Goal: Task Accomplishment & Management: Use online tool/utility

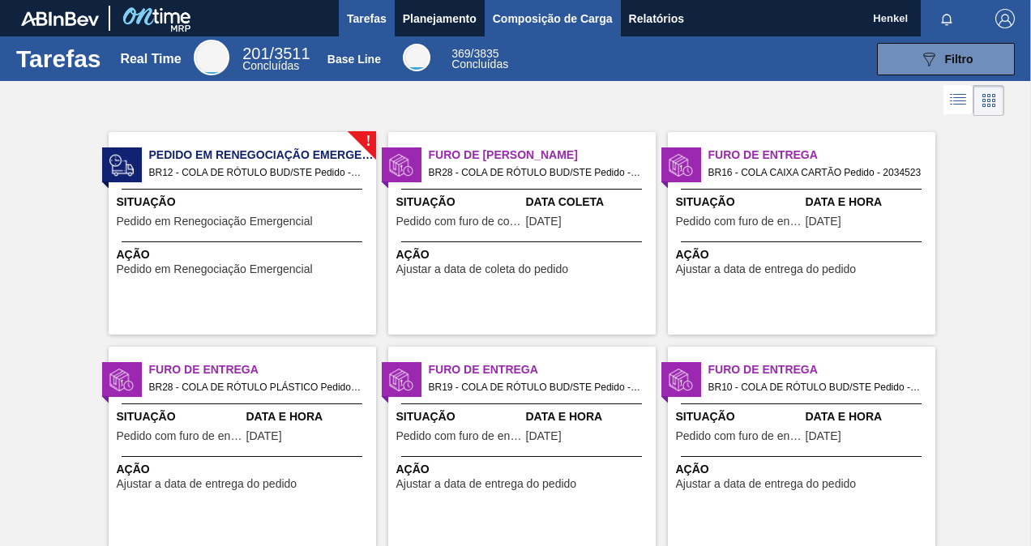
click at [558, 19] on span "Composição de Carga" at bounding box center [553, 18] width 120 height 19
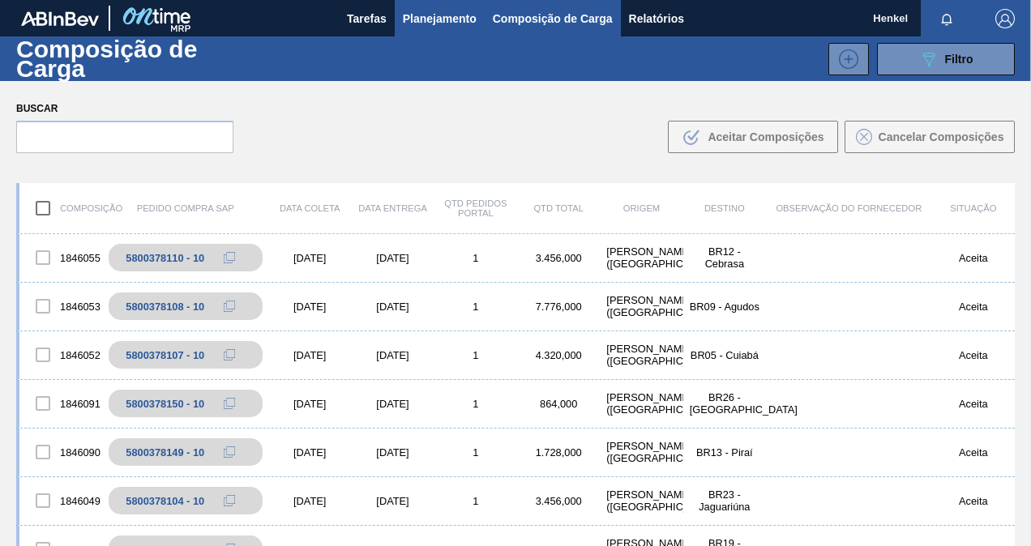
click at [446, 14] on span "Planejamento" at bounding box center [440, 18] width 74 height 19
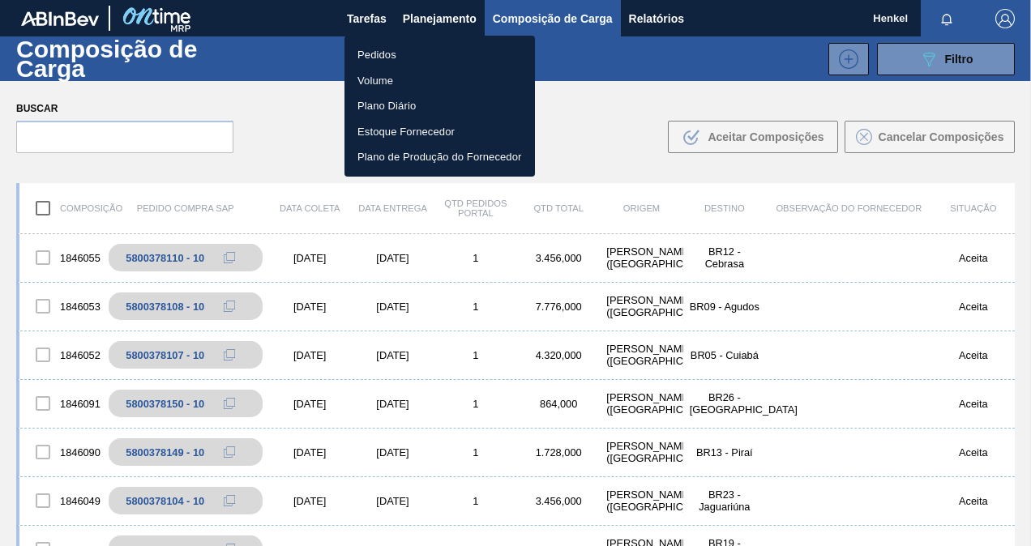
click at [398, 53] on li "Pedidos" at bounding box center [440, 55] width 191 height 26
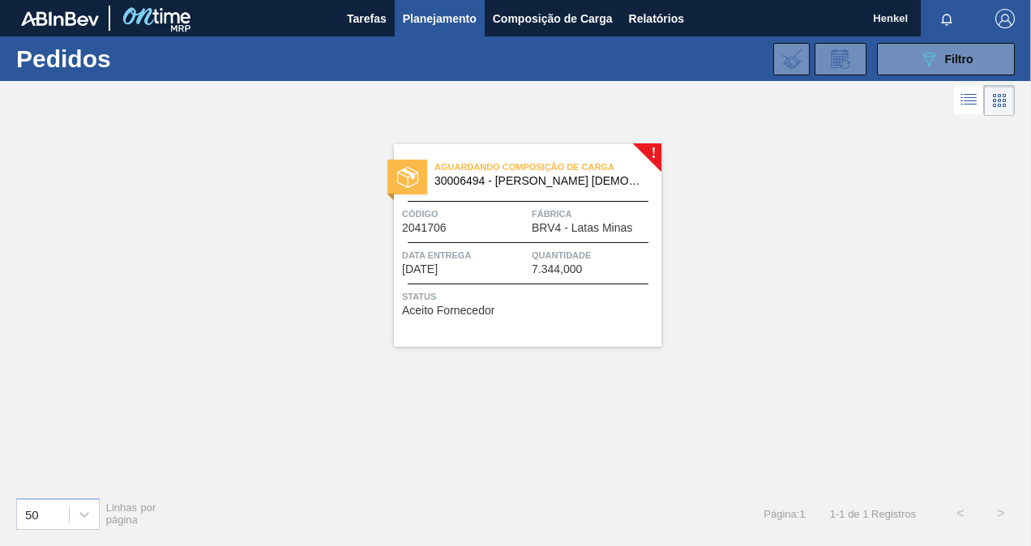
click at [499, 269] on div "Data entrega 09/10/2025" at bounding box center [465, 261] width 126 height 28
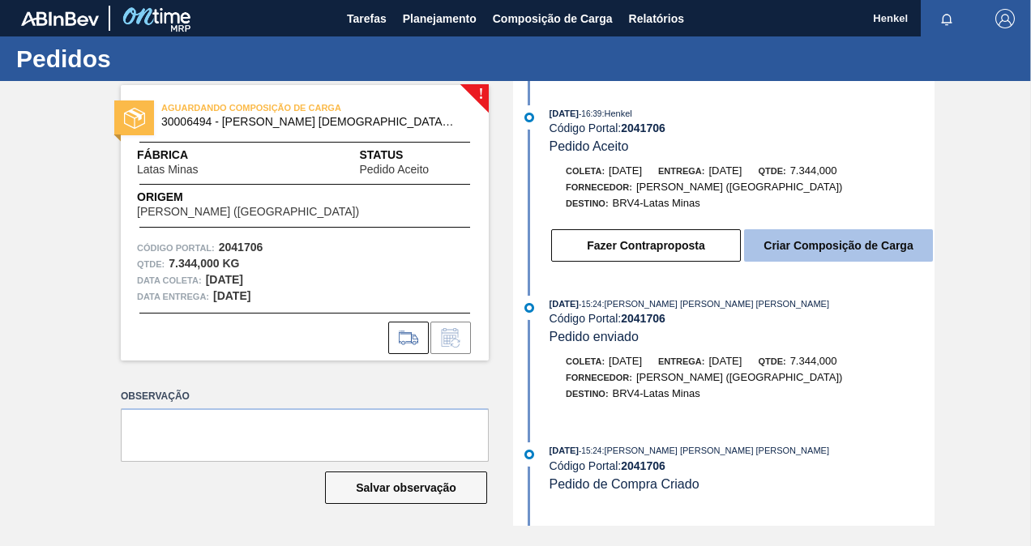
click at [876, 254] on button "Criar Composição de Carga" at bounding box center [838, 245] width 189 height 32
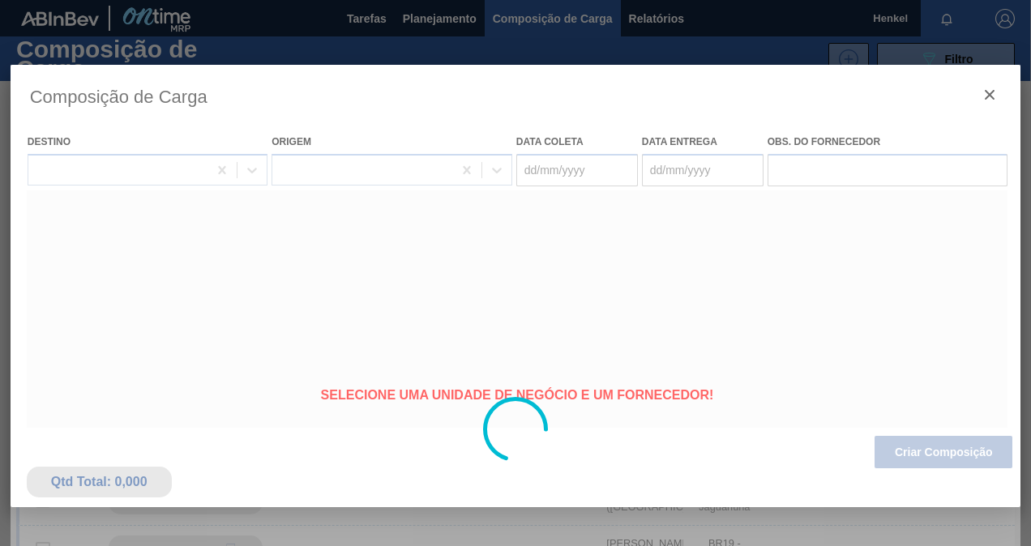
type coleta "[DATE]"
type entrega "[DATE]"
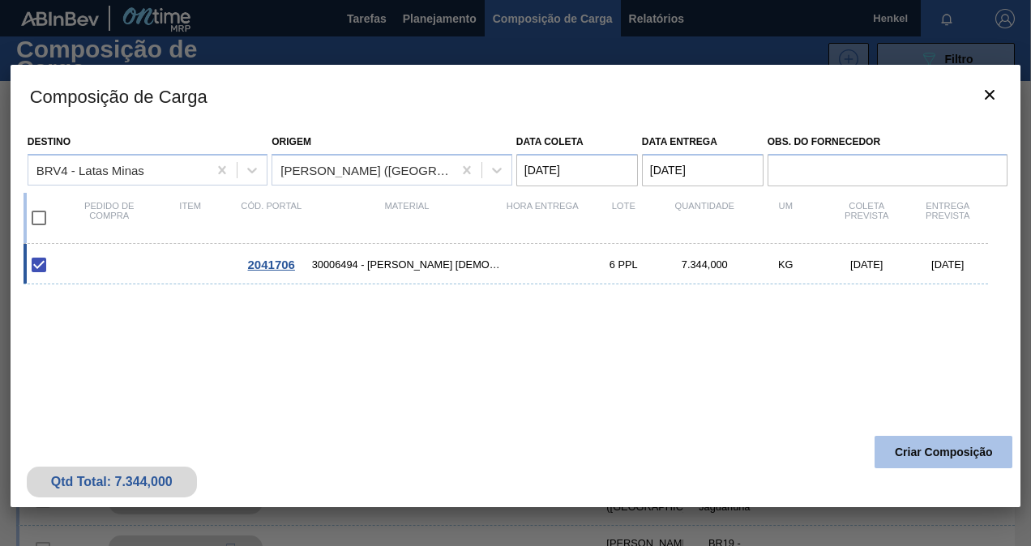
click at [929, 456] on button "Criar Composição" at bounding box center [944, 452] width 138 height 32
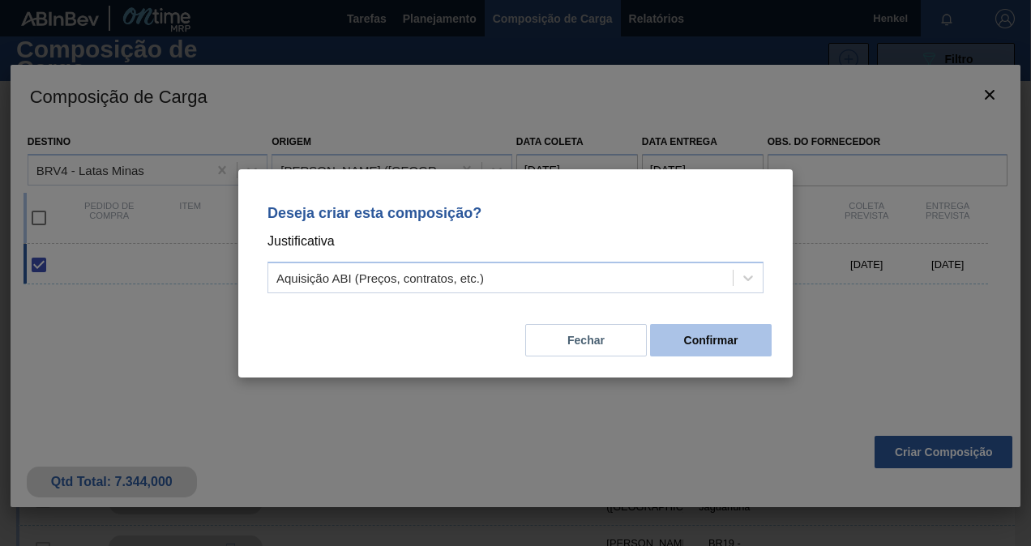
click at [735, 339] on button "Confirmar" at bounding box center [711, 340] width 122 height 32
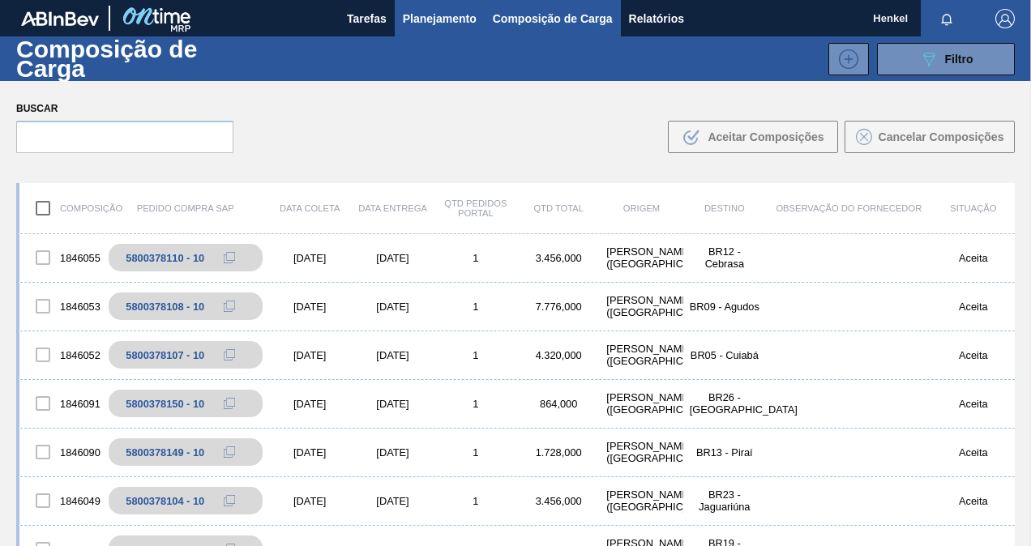
click at [452, 6] on button "Planejamento" at bounding box center [440, 18] width 90 height 36
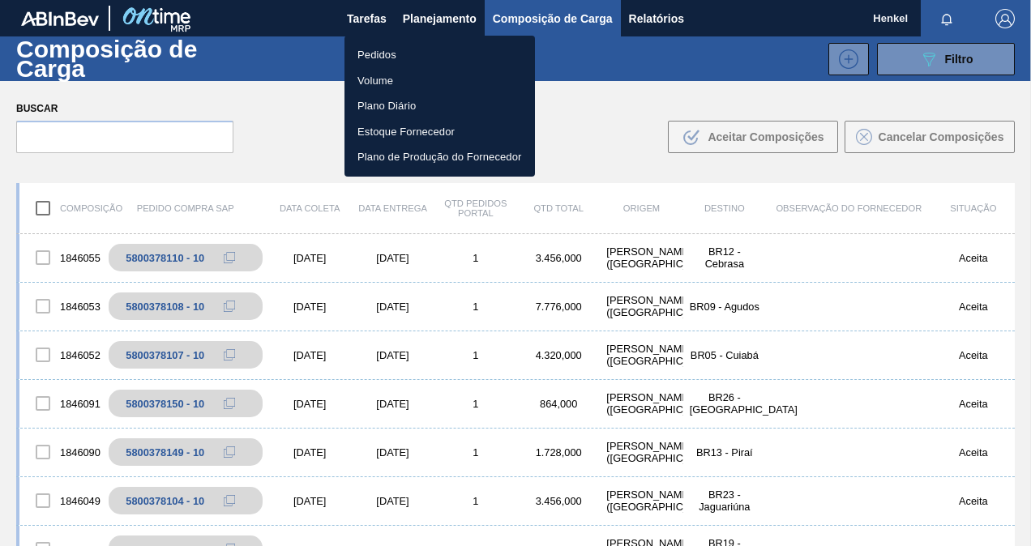
click at [391, 55] on li "Pedidos" at bounding box center [440, 55] width 191 height 26
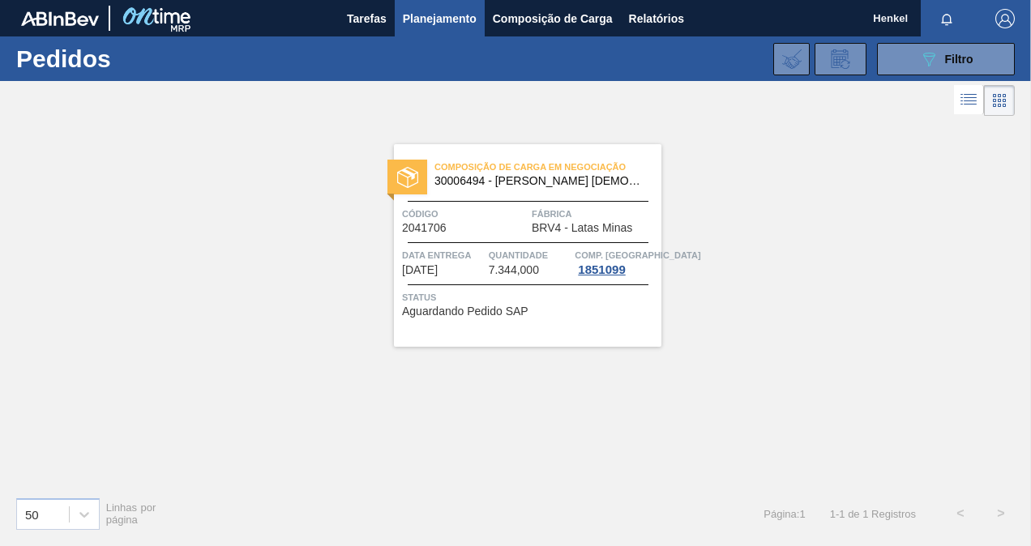
click at [480, 238] on div "Composição de Carga em Negociação 30006494 - COMPOSTO VEDANTE; TAMPA Código 204…" at bounding box center [528, 245] width 268 height 203
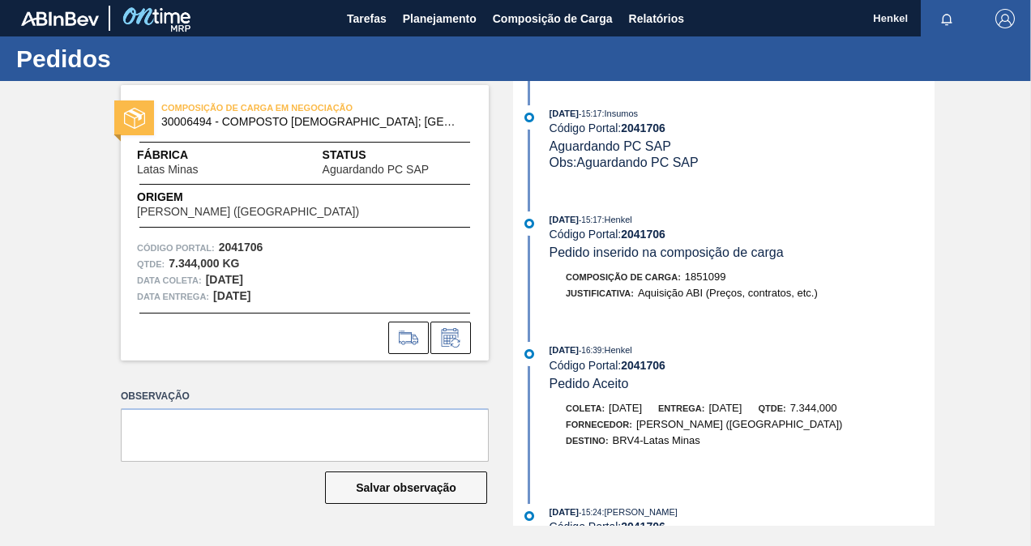
click at [342, 348] on div at bounding box center [305, 338] width 368 height 32
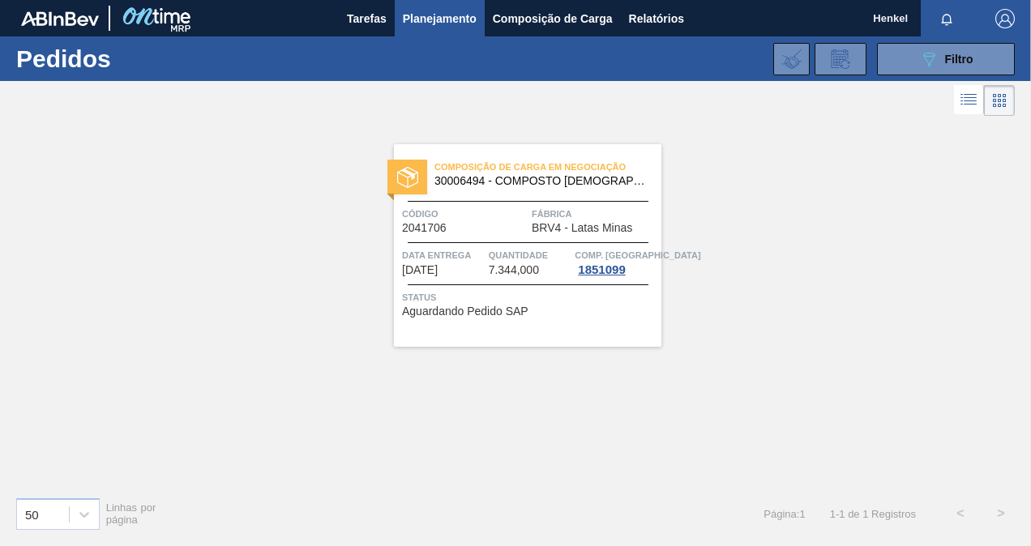
click at [541, 228] on span "BRV4 - Latas Minas" at bounding box center [582, 228] width 101 height 12
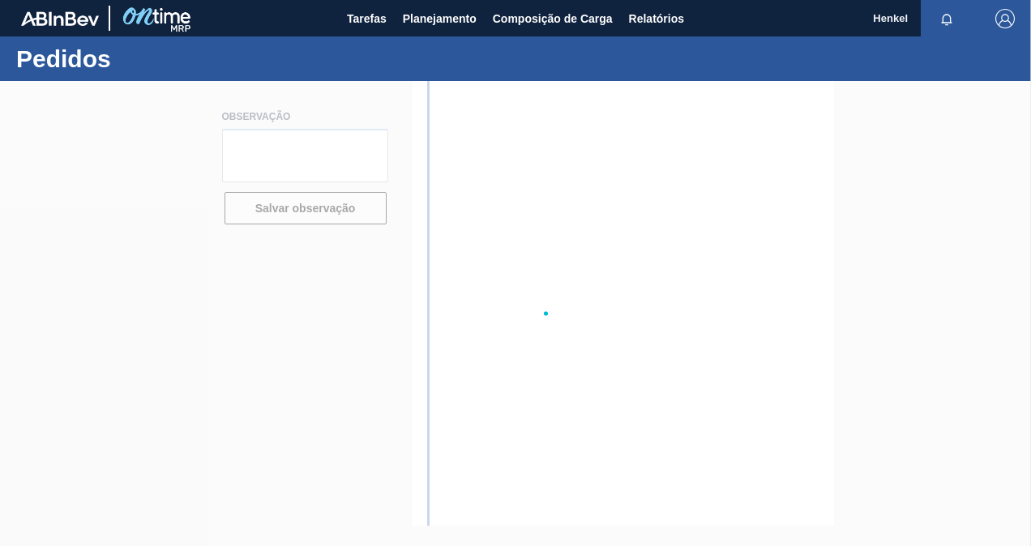
click at [541, 228] on div at bounding box center [515, 313] width 1031 height 465
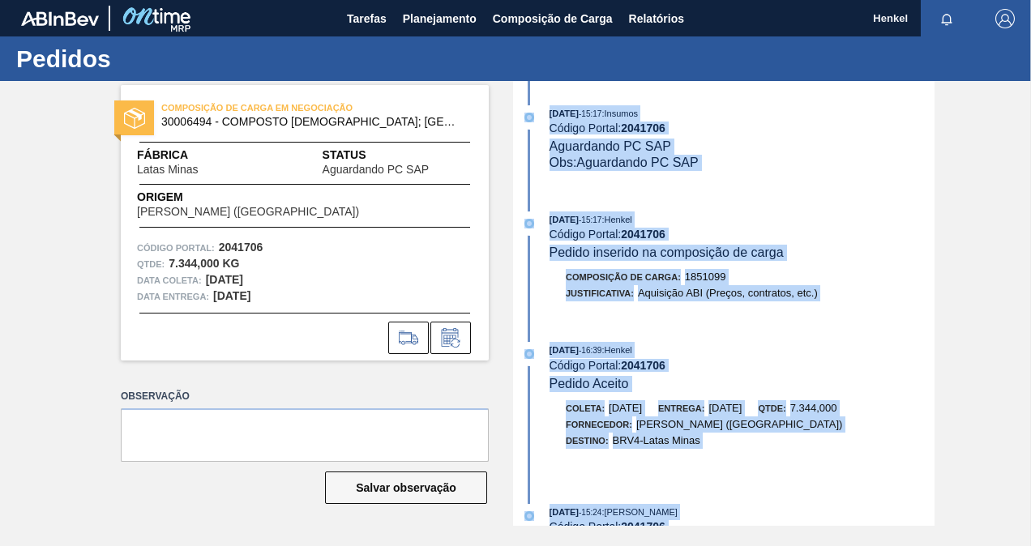
click at [632, 186] on div "01/10/2025 - 15:17 : Insumos Código Portal: 2041706 Aguardando PC SAP Obs: Agua…" at bounding box center [725, 146] width 417 height 82
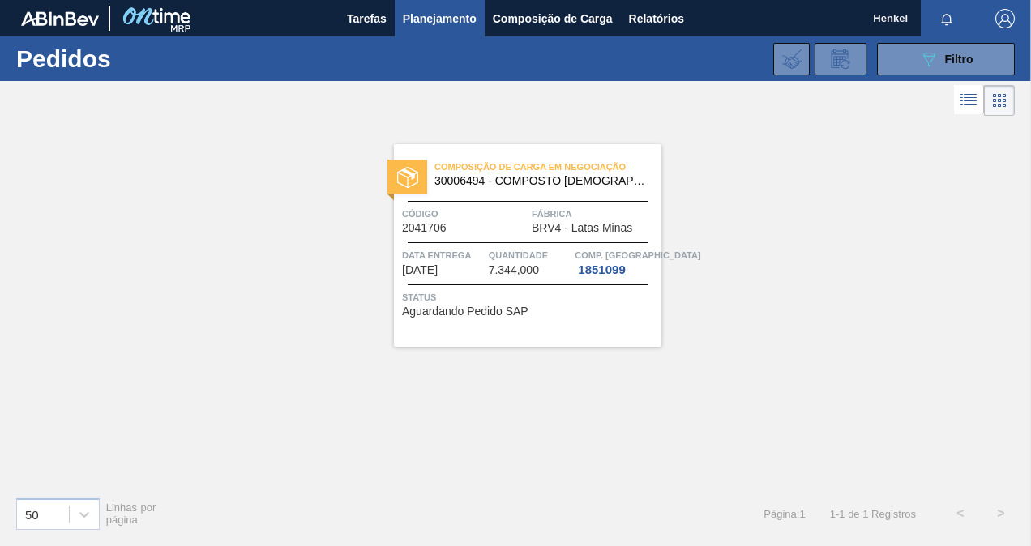
click at [464, 193] on div "Composição de Carga em Negociação 30006494 - COMPOSTO VEDANTE; TAMPA Código 204…" at bounding box center [528, 245] width 268 height 203
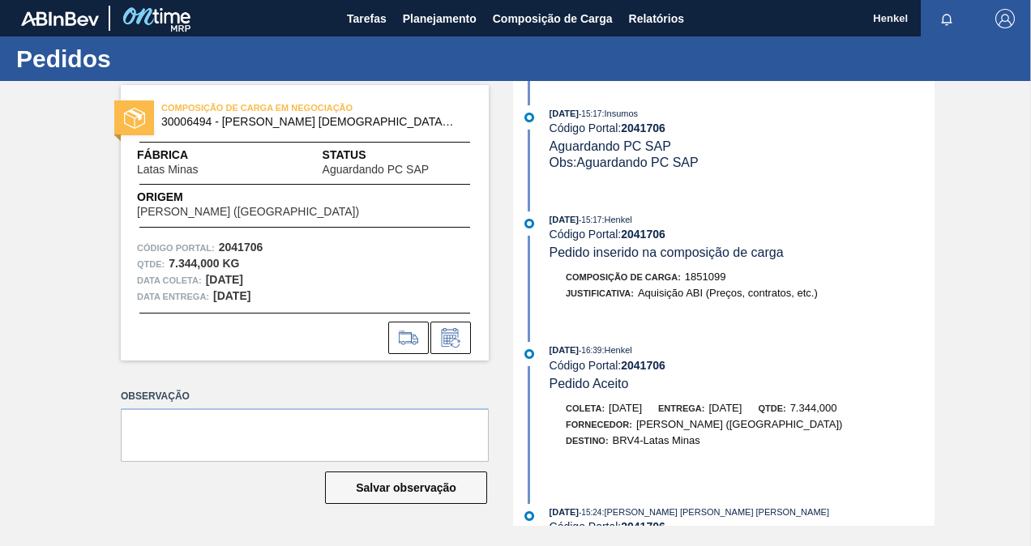
click at [242, 295] on strong "[DATE]" at bounding box center [231, 295] width 37 height 13
drag, startPoint x: 274, startPoint y: 298, endPoint x: 211, endPoint y: 298, distance: 63.2
click at [211, 298] on div "Data entrega: 09/10/2025" at bounding box center [305, 297] width 336 height 16
copy strong "[DATE]"
drag, startPoint x: 167, startPoint y: 260, endPoint x: 216, endPoint y: 270, distance: 49.6
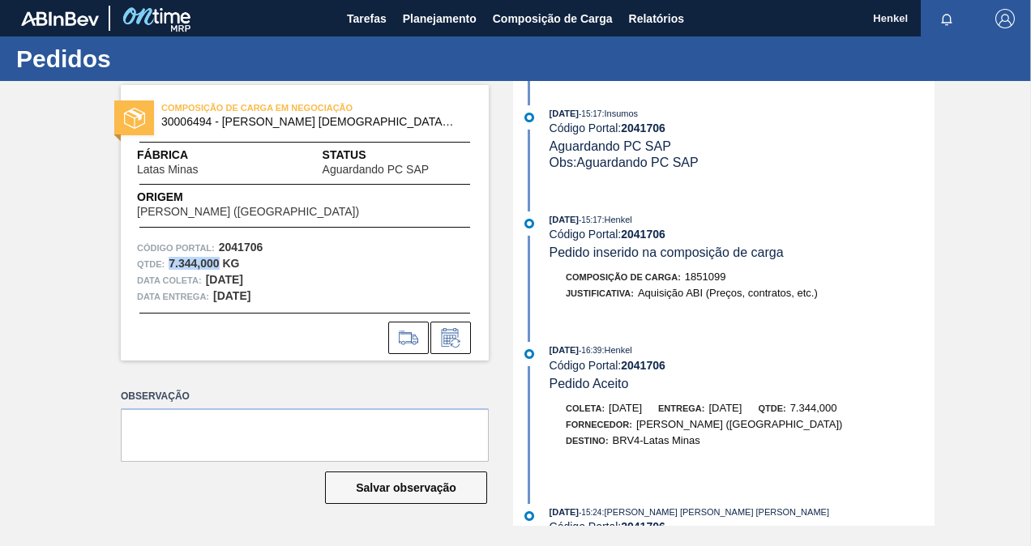
click at [216, 270] on div "Qtde : 7.344,000 KG" at bounding box center [305, 264] width 336 height 16
copy strong "7.344,000"
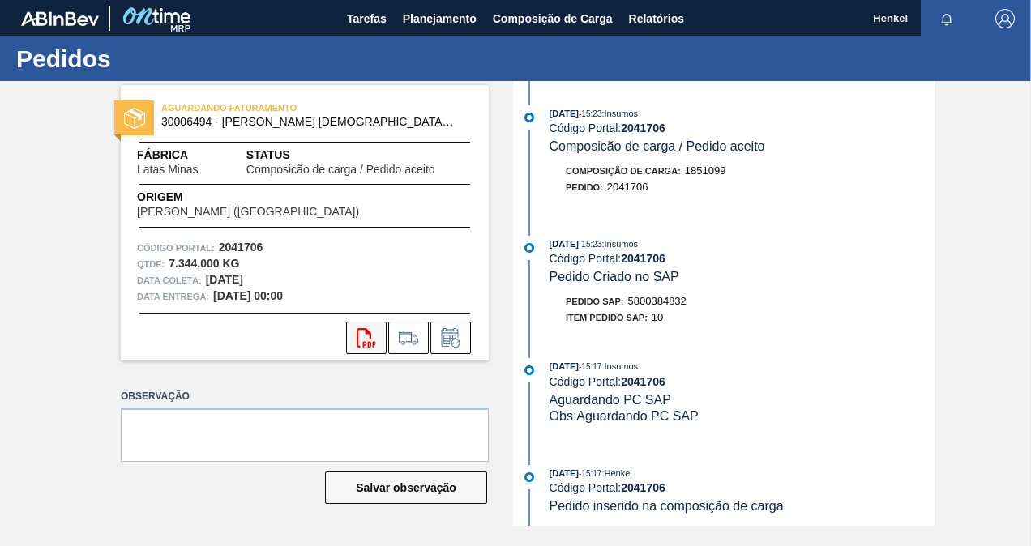
click at [361, 332] on icon "svg{fill:#ff0000}" at bounding box center [366, 337] width 19 height 19
